Goal: Information Seeking & Learning: Learn about a topic

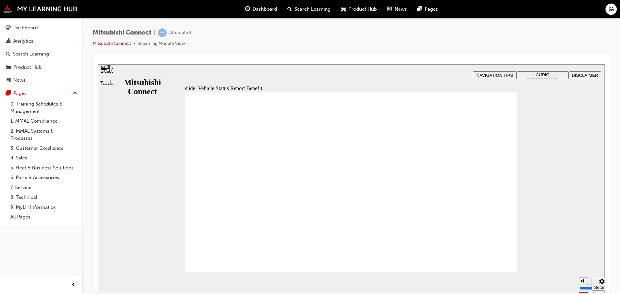
drag, startPoint x: 427, startPoint y: 241, endPoint x: 426, endPoint y: 238, distance: 3.4
drag, startPoint x: 385, startPoint y: 229, endPoint x: 365, endPoint y: 224, distance: 20.7
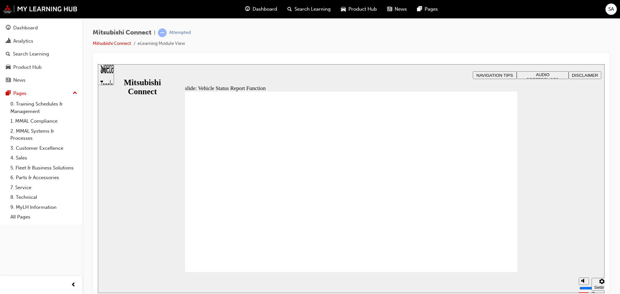
drag, startPoint x: 335, startPoint y: 227, endPoint x: 323, endPoint y: 229, distance: 12.2
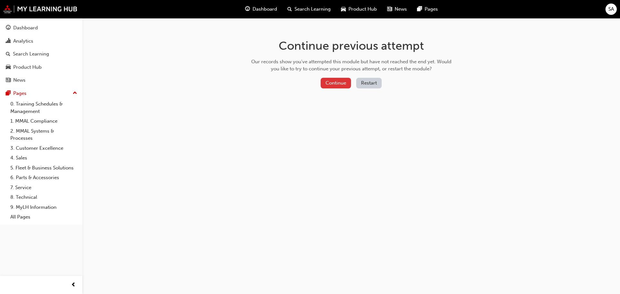
click at [333, 83] on button "Continue" at bounding box center [336, 83] width 30 height 11
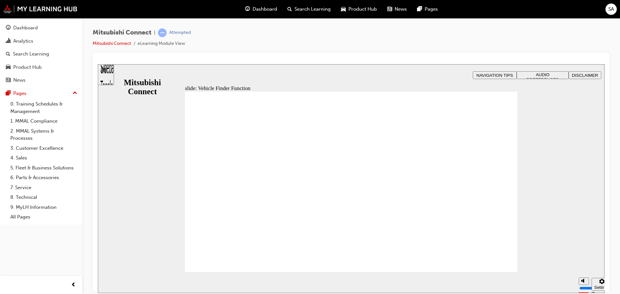
checkbox input "true"
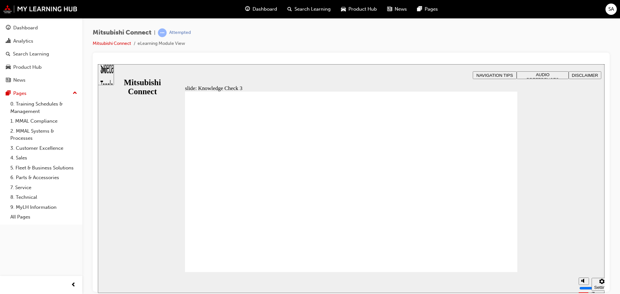
checkbox input "false"
checkbox input "true"
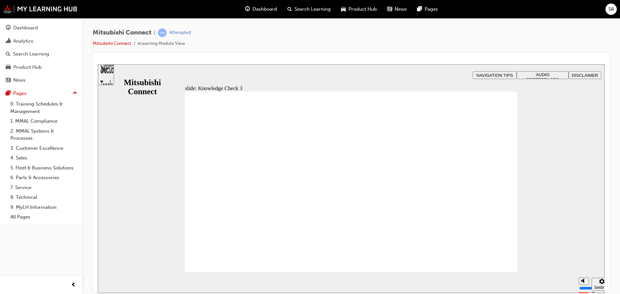
checkbox input "true"
checkbox input "false"
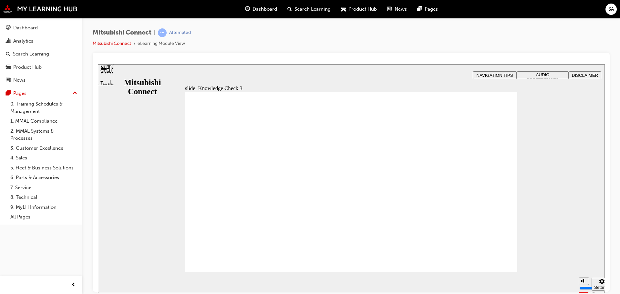
checkbox input "false"
checkbox input "true"
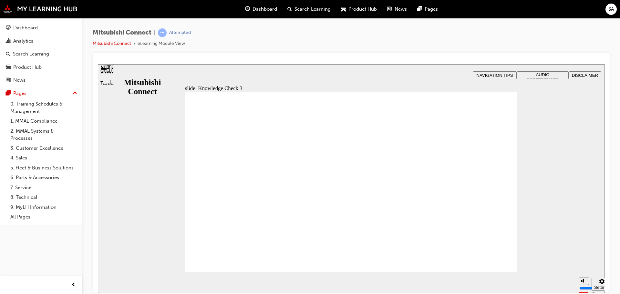
drag, startPoint x: 200, startPoint y: 213, endPoint x: 229, endPoint y: 262, distance: 57.4
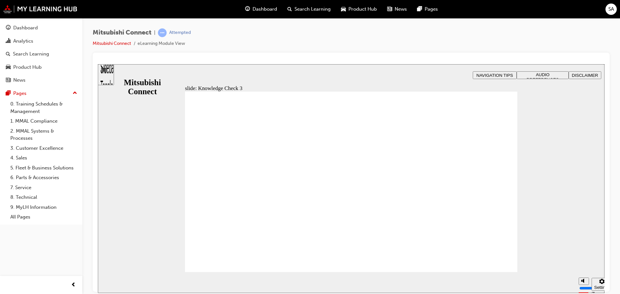
checkbox input "true"
drag, startPoint x: 201, startPoint y: 178, endPoint x: 203, endPoint y: 187, distance: 8.8
checkbox input "true"
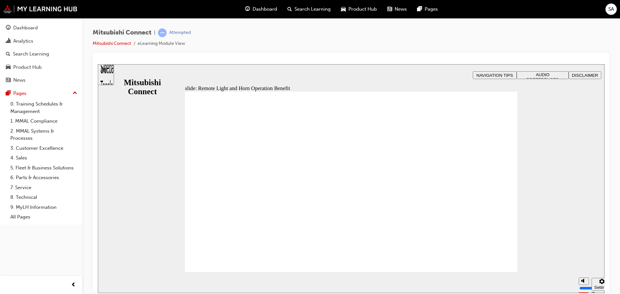
radio input "true"
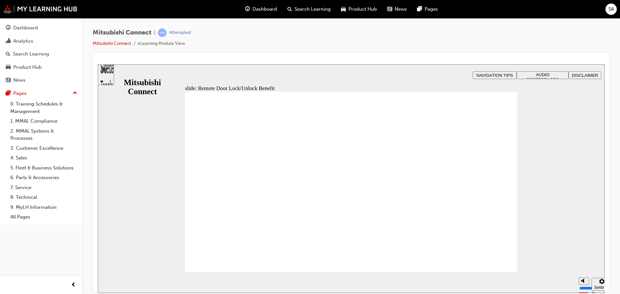
drag, startPoint x: 445, startPoint y: 257, endPoint x: 449, endPoint y: 257, distance: 3.9
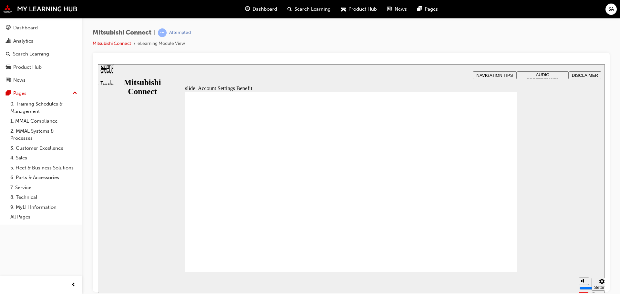
checkbox input "true"
drag, startPoint x: 236, startPoint y: 255, endPoint x: 234, endPoint y: 258, distance: 4.6
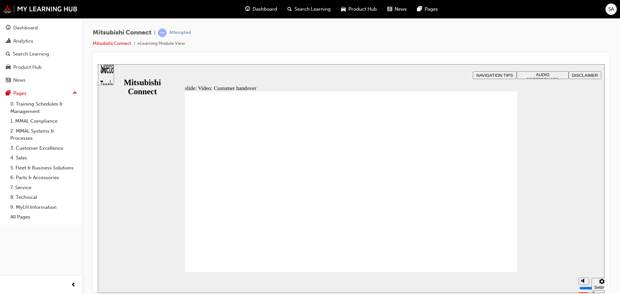
radio input "true"
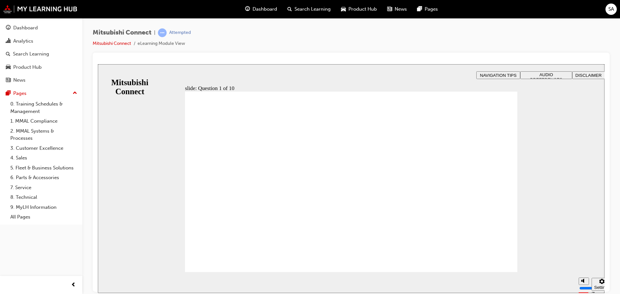
checkbox input "true"
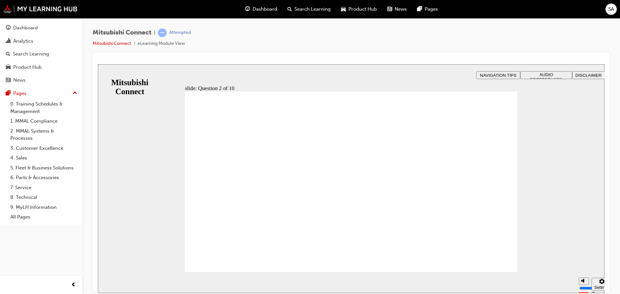
checkbox input "true"
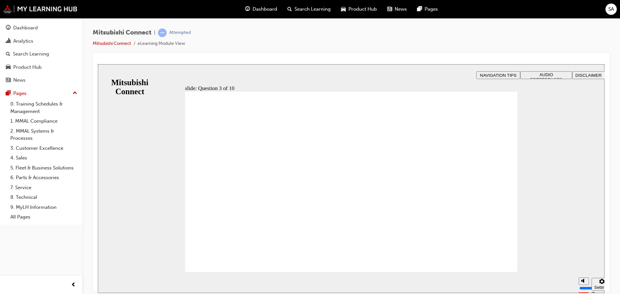
radio input "true"
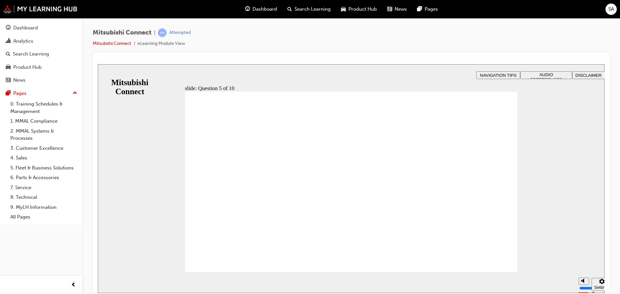
checkbox input "true"
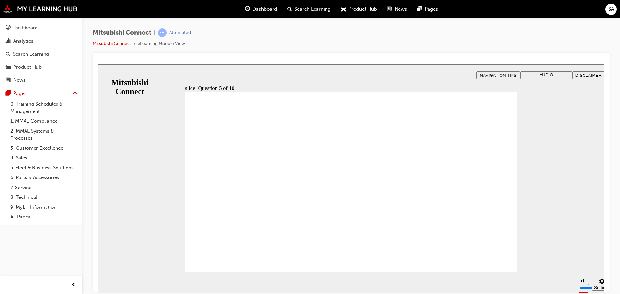
checkbox input "true"
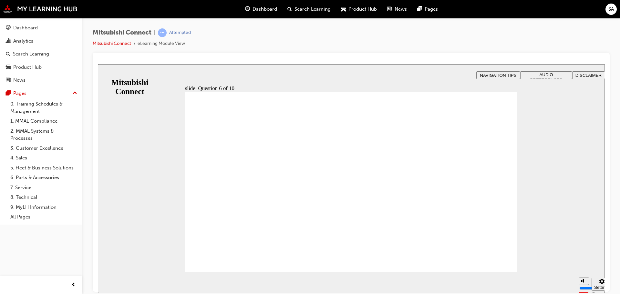
checkbox input "true"
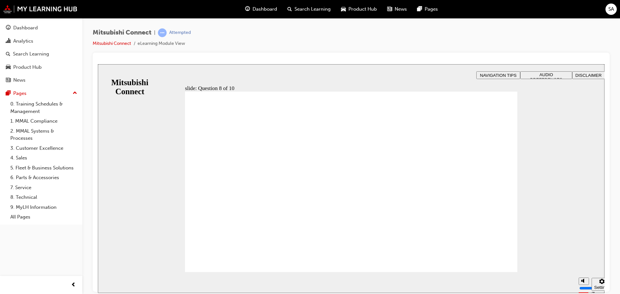
radio input "true"
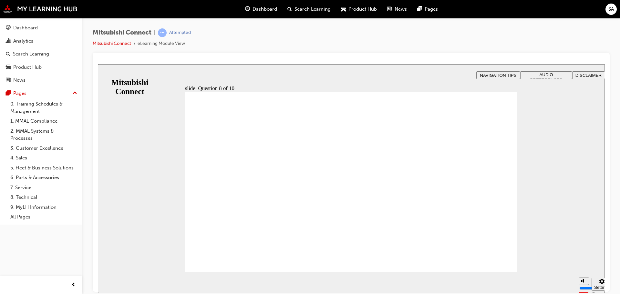
radio input "true"
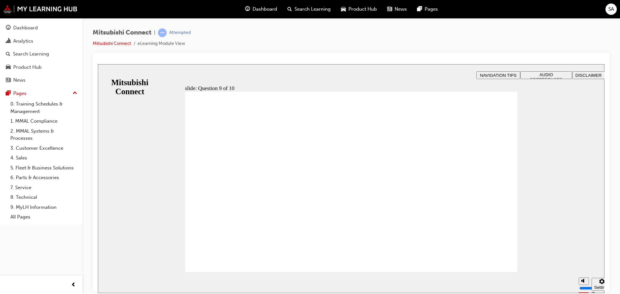
checkbox input "true"
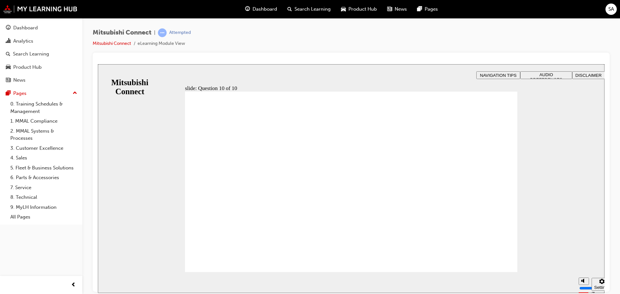
drag, startPoint x: 209, startPoint y: 254, endPoint x: 220, endPoint y: 264, distance: 14.9
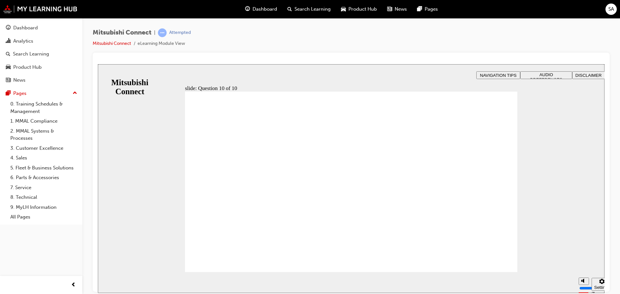
radio input "true"
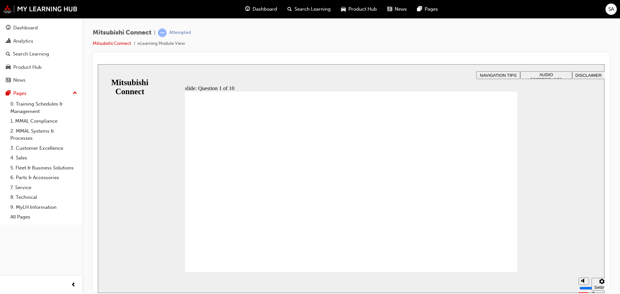
checkbox input "true"
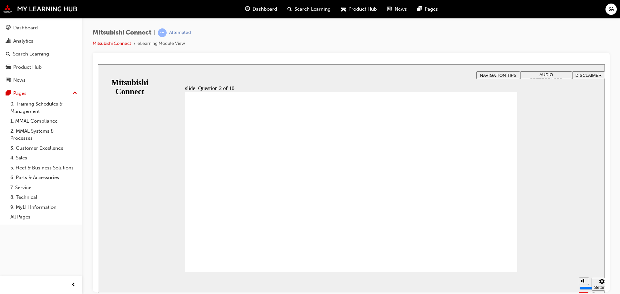
checkbox input "true"
drag, startPoint x: 196, startPoint y: 185, endPoint x: 219, endPoint y: 254, distance: 73.2
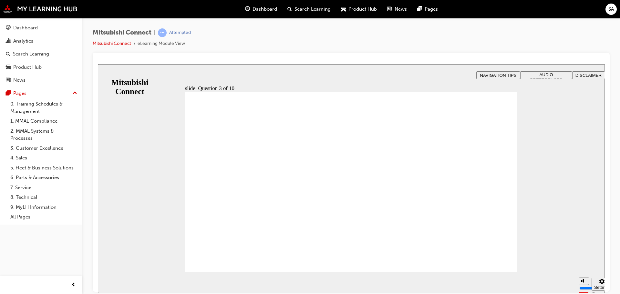
radio input "true"
drag, startPoint x: 205, startPoint y: 210, endPoint x: 245, endPoint y: 257, distance: 61.8
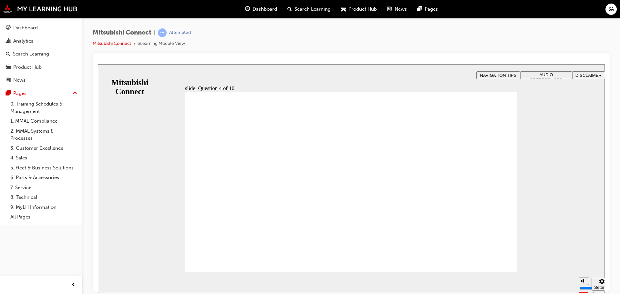
checkbox input "true"
drag, startPoint x: 204, startPoint y: 207, endPoint x: 218, endPoint y: 254, distance: 48.8
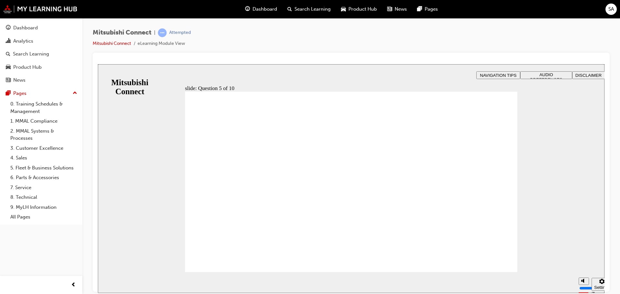
checkbox input "true"
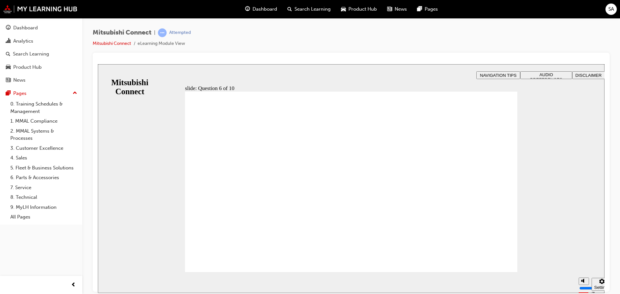
checkbox input "true"
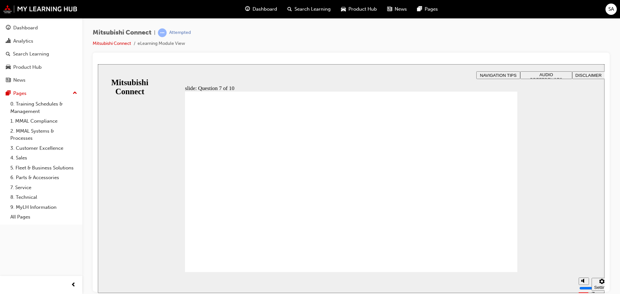
radio input "true"
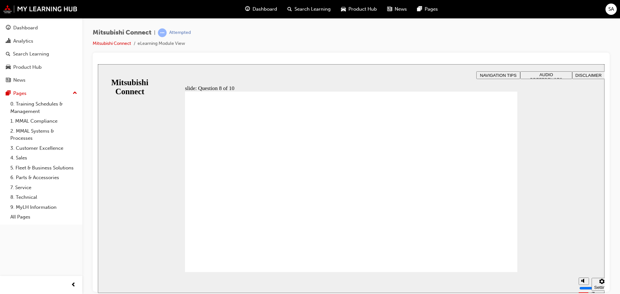
radio input "true"
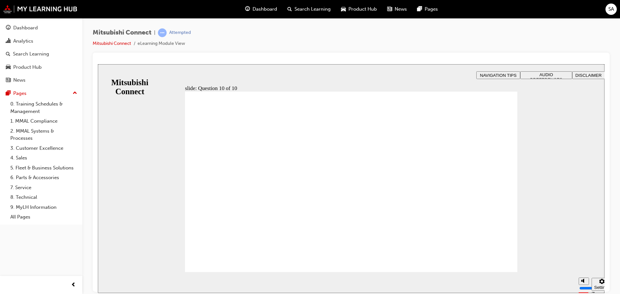
checkbox input "true"
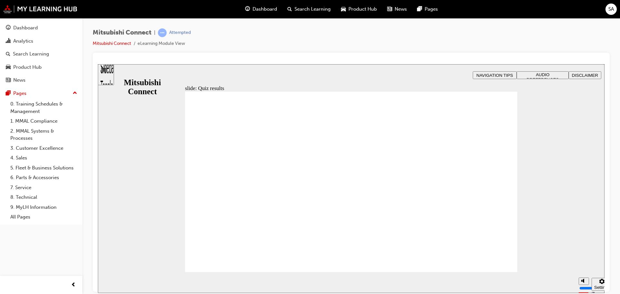
radio input "true"
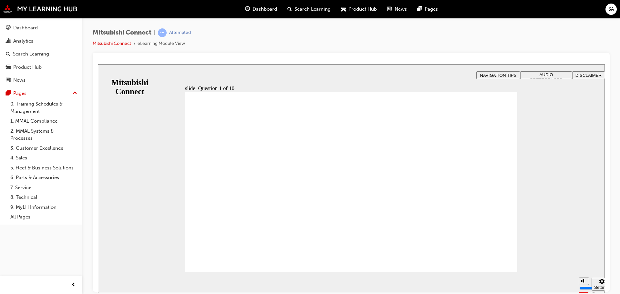
checkbox input "true"
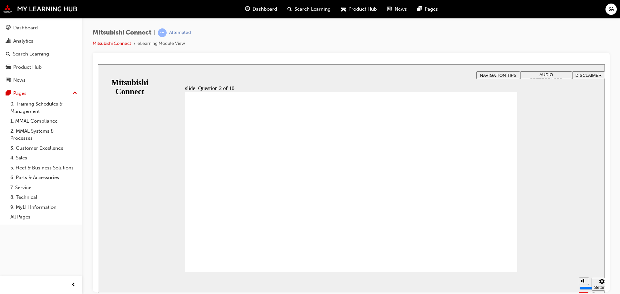
checkbox input "true"
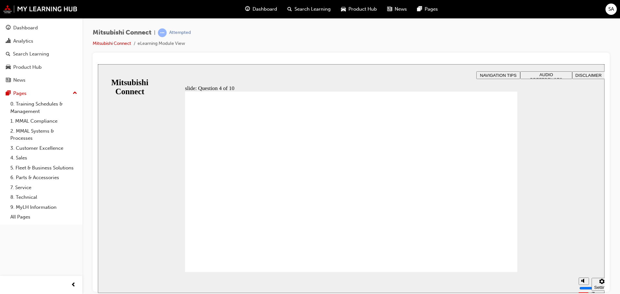
radio input "true"
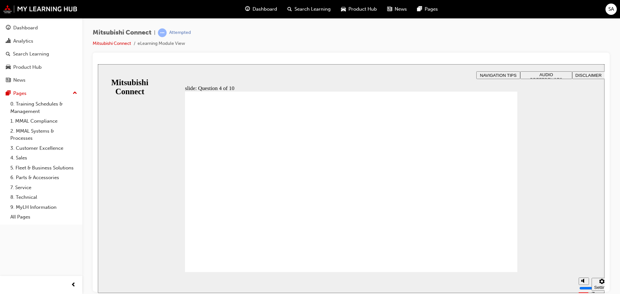
checkbox input "true"
drag, startPoint x: 201, startPoint y: 152, endPoint x: 196, endPoint y: 179, distance: 27.9
checkbox input "true"
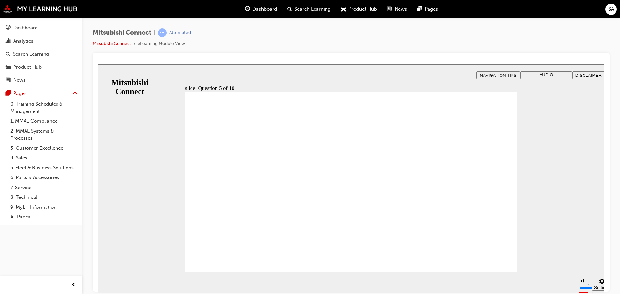
checkbox input "true"
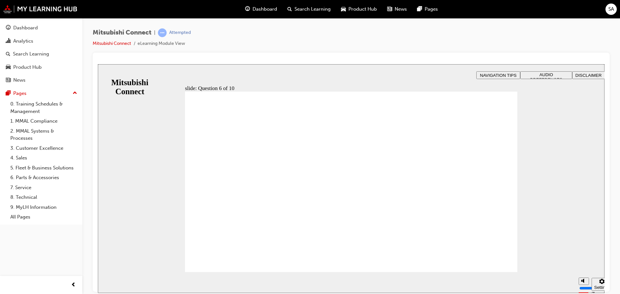
checkbox input "true"
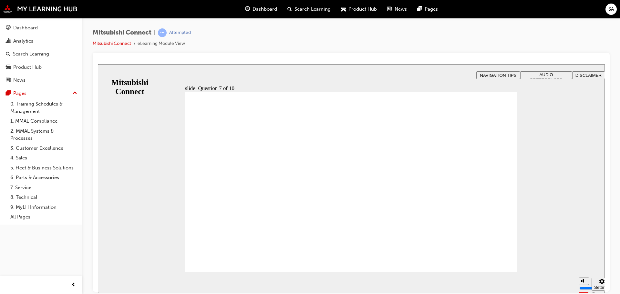
radio input "true"
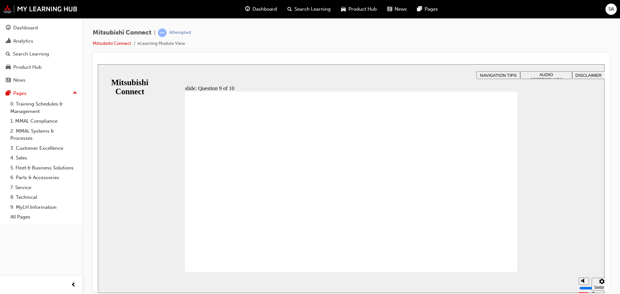
radio input "true"
checkbox input "true"
